Goal: Find specific page/section: Find specific page/section

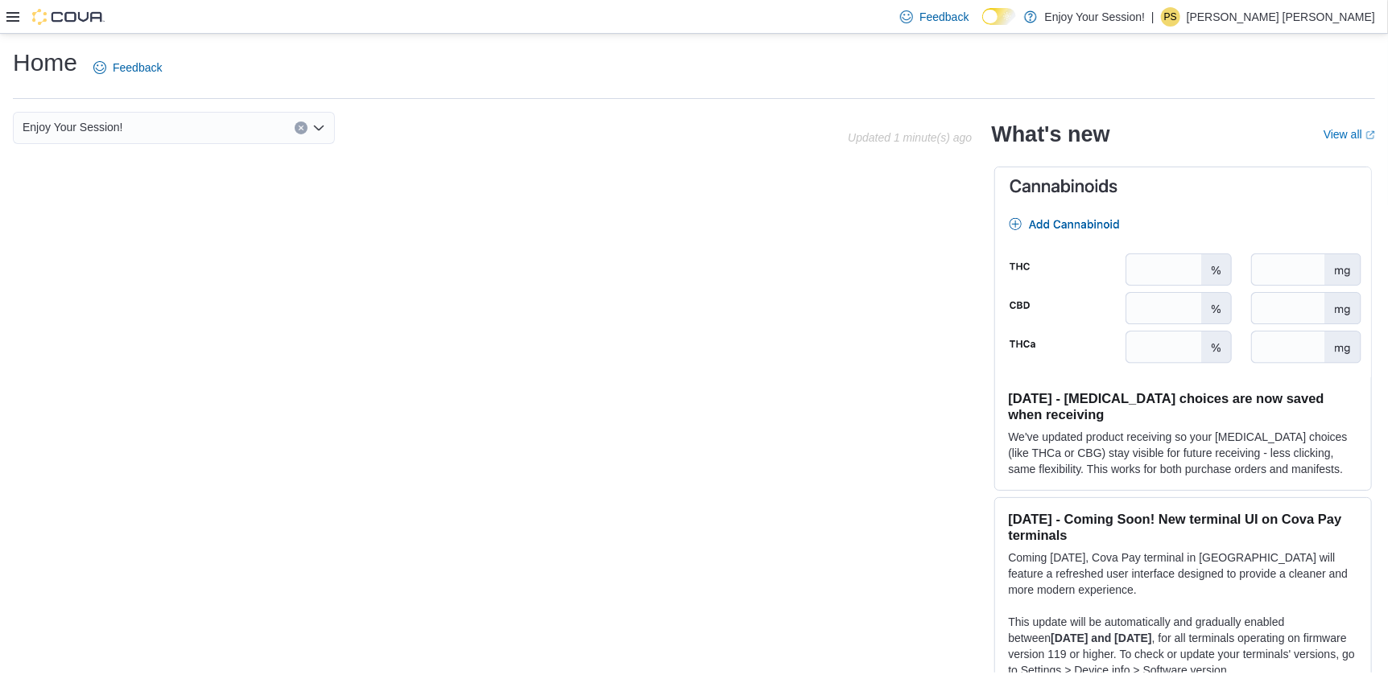
click at [10, 13] on icon at bounding box center [12, 17] width 13 height 10
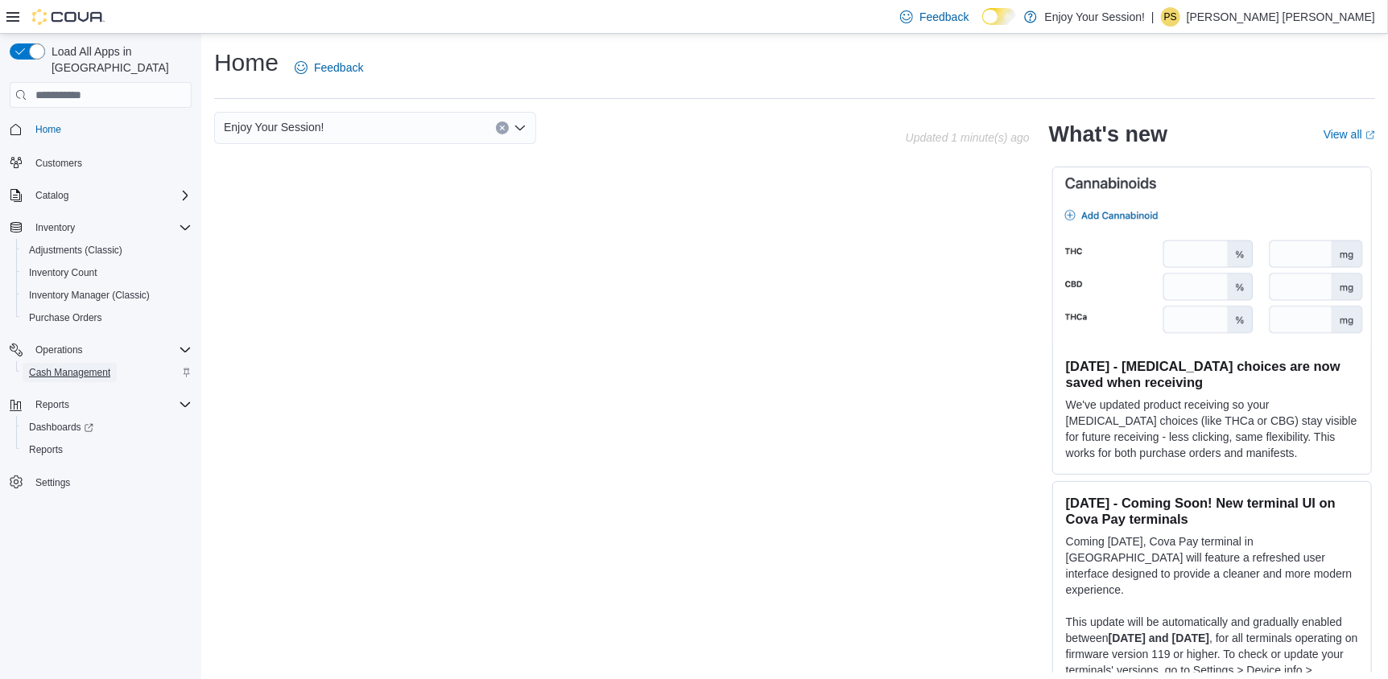
click at [70, 366] on span "Cash Management" at bounding box center [69, 372] width 81 height 13
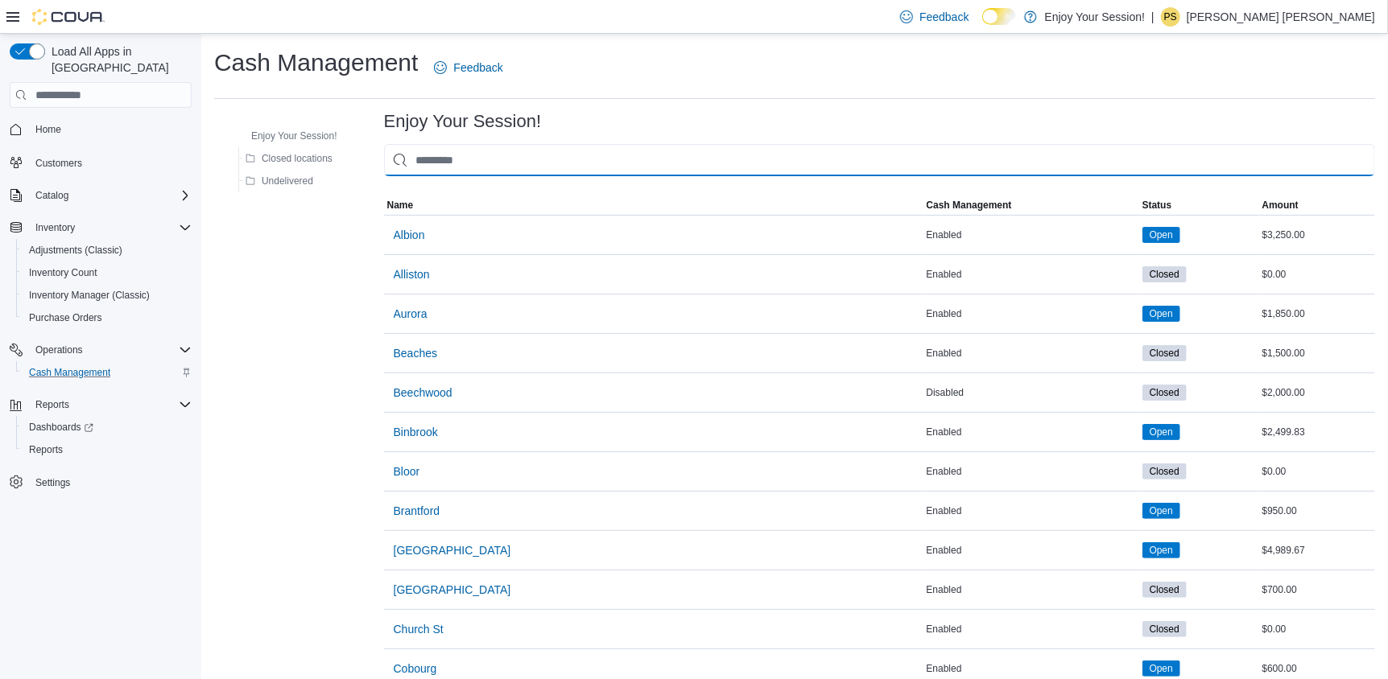
click at [503, 159] on input "This is a search bar. As you type, the results lower in the page will automatic…" at bounding box center [879, 160] width 991 height 32
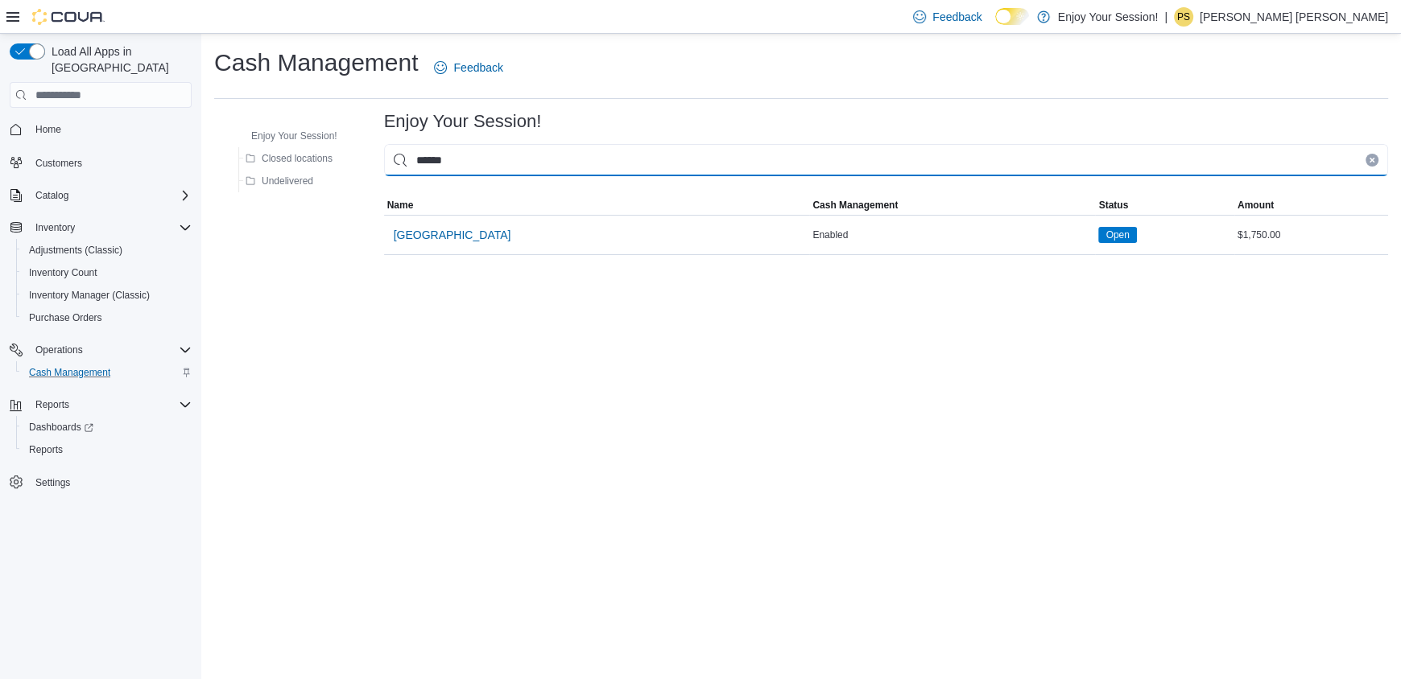
type input "******"
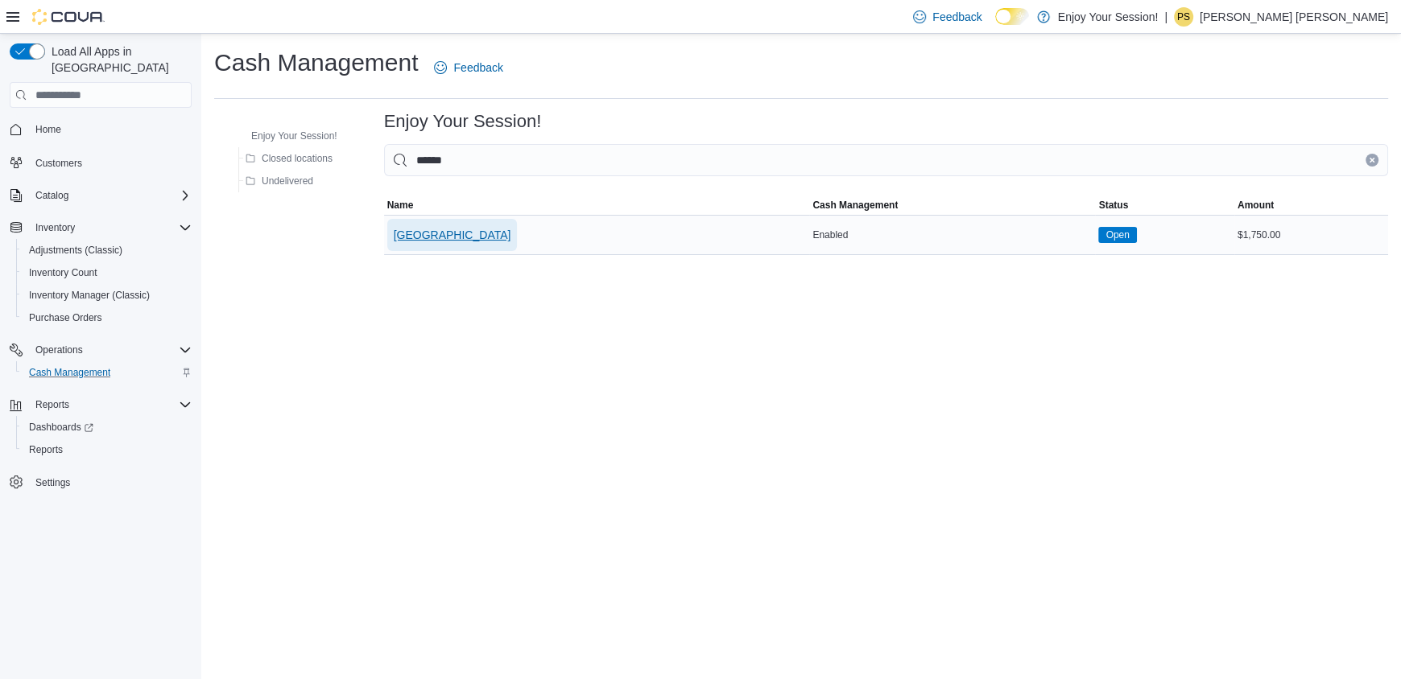
click at [422, 227] on span "[GEOGRAPHIC_DATA]" at bounding box center [453, 235] width 118 height 16
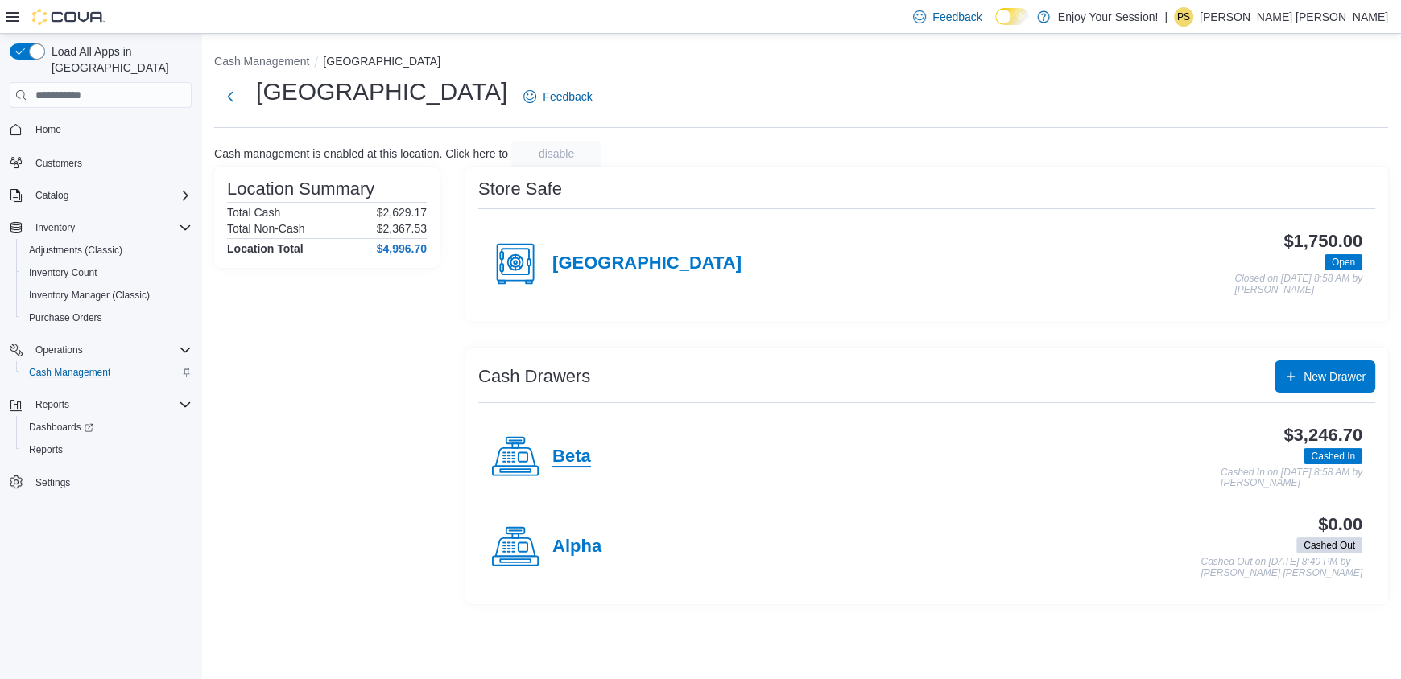
click at [569, 455] on h4 "Beta" at bounding box center [571, 457] width 39 height 21
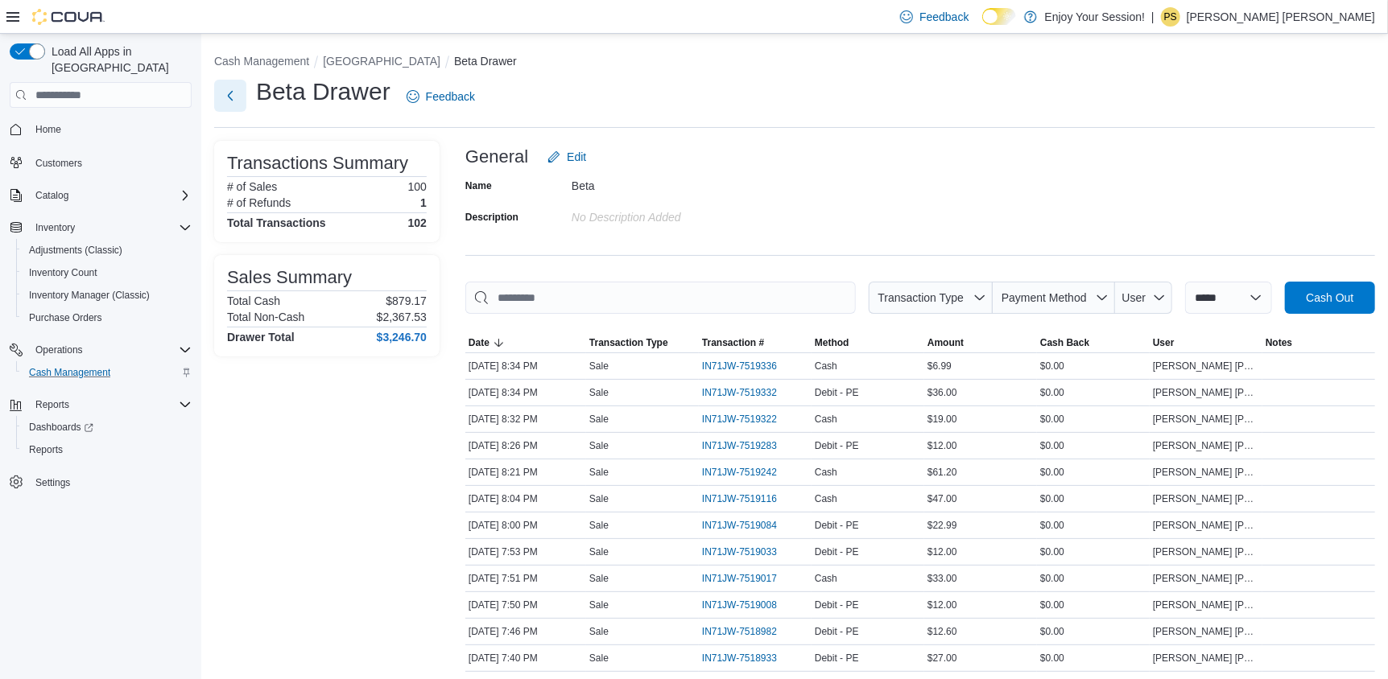
click at [237, 97] on button "Next" at bounding box center [230, 96] width 32 height 32
